Goal: Navigation & Orientation: Find specific page/section

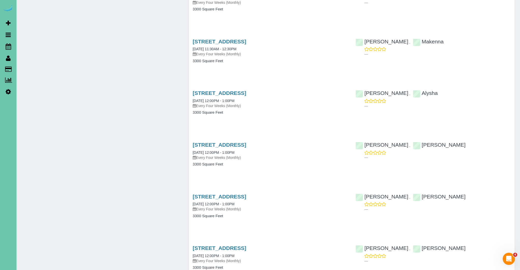
scroll to position [1102, 0]
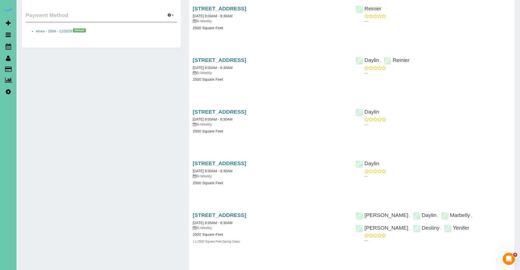
scroll to position [254, 0]
